Goal: Go to known website: Access a specific website the user already knows

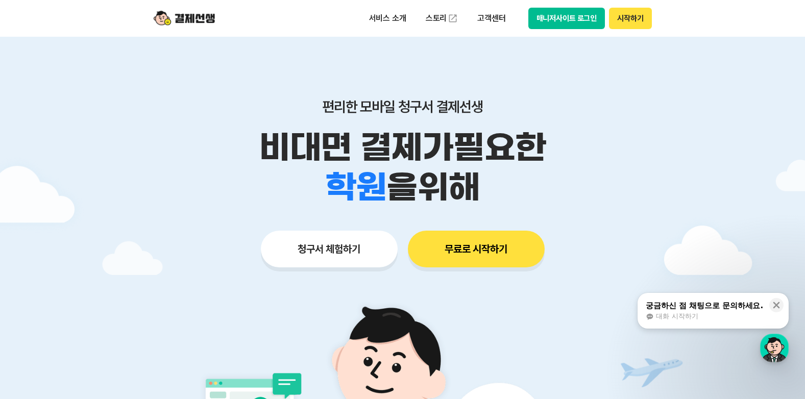
click at [553, 19] on button "매니저사이트 로그인" at bounding box center [566, 18] width 77 height 21
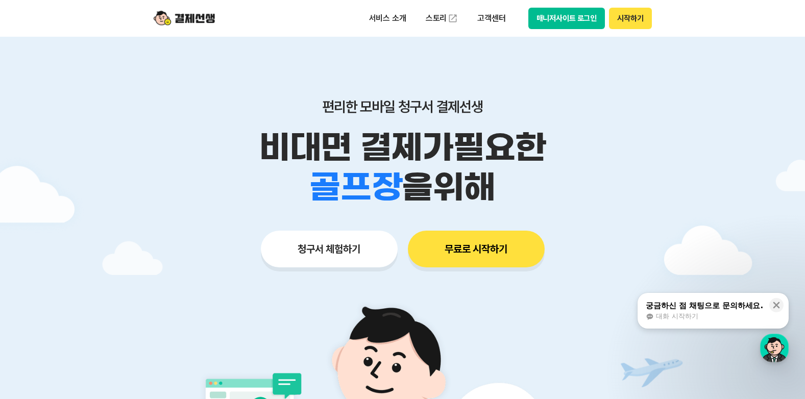
click at [550, 18] on button "매니저사이트 로그인" at bounding box center [566, 18] width 77 height 21
click at [551, 12] on button "매니저사이트 로그인" at bounding box center [566, 18] width 77 height 21
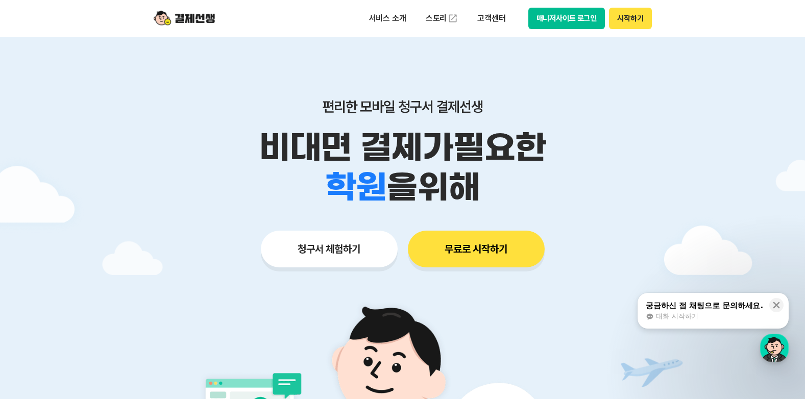
click at [557, 19] on button "매니저사이트 로그인" at bounding box center [566, 18] width 77 height 21
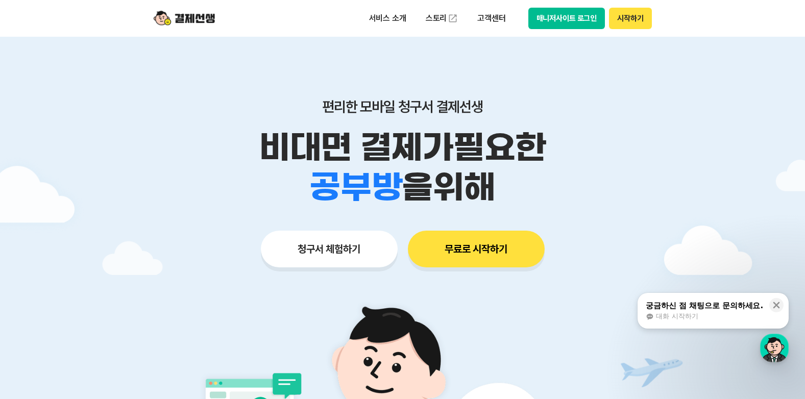
click at [562, 20] on button "매니저사이트 로그인" at bounding box center [566, 18] width 77 height 21
